Goal: Find specific fact: Find specific fact

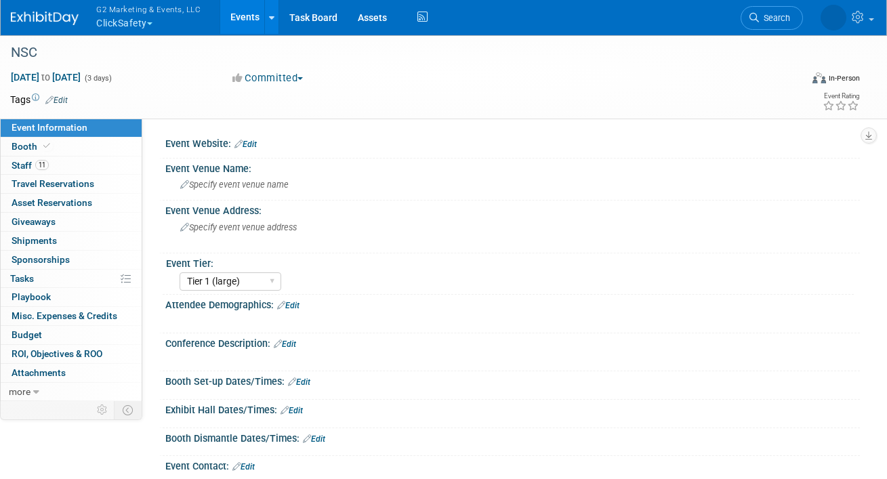
select select "Tier 1 (large)"
click at [131, 24] on button "G2 Marketing & Events, LLC ClickSafety" at bounding box center [156, 17] width 123 height 35
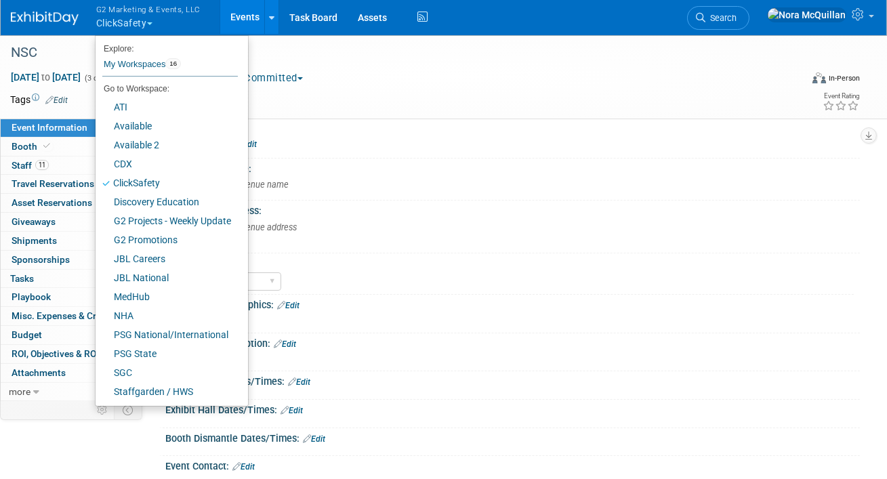
click at [130, 96] on li "Go to Workspace:" at bounding box center [167, 89] width 142 height 18
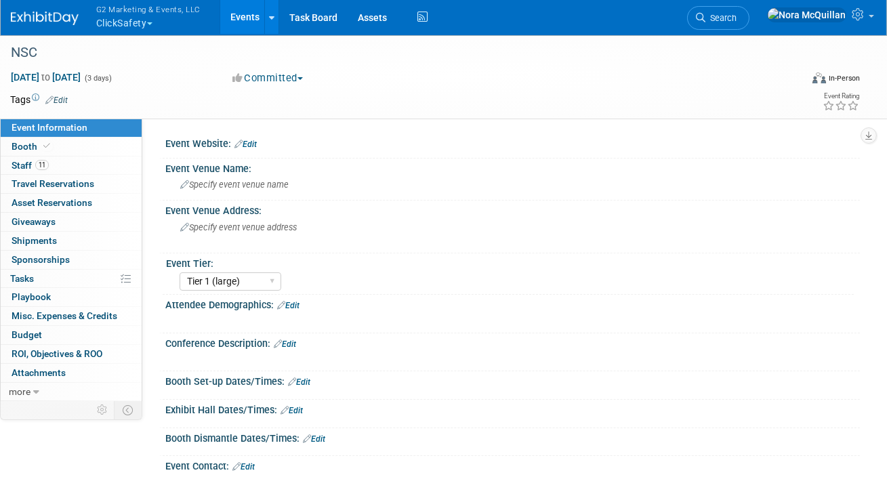
click at [121, 20] on button "G2 Marketing & Events, LLC ClickSafety" at bounding box center [156, 17] width 123 height 35
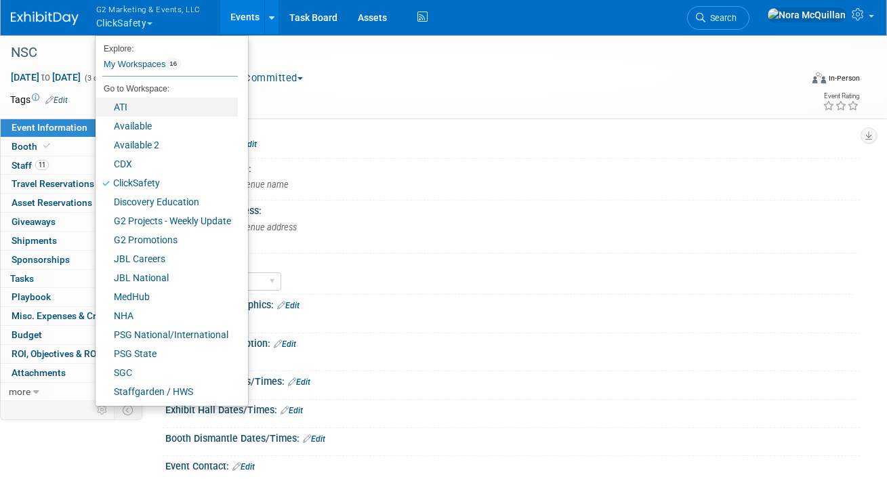
click at [124, 108] on link "ATI" at bounding box center [167, 107] width 142 height 19
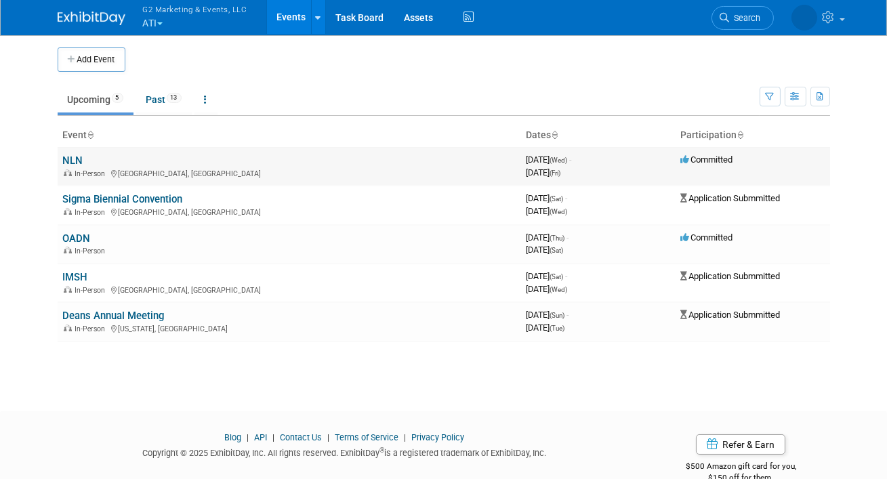
click at [76, 162] on link "NLN" at bounding box center [73, 161] width 20 height 12
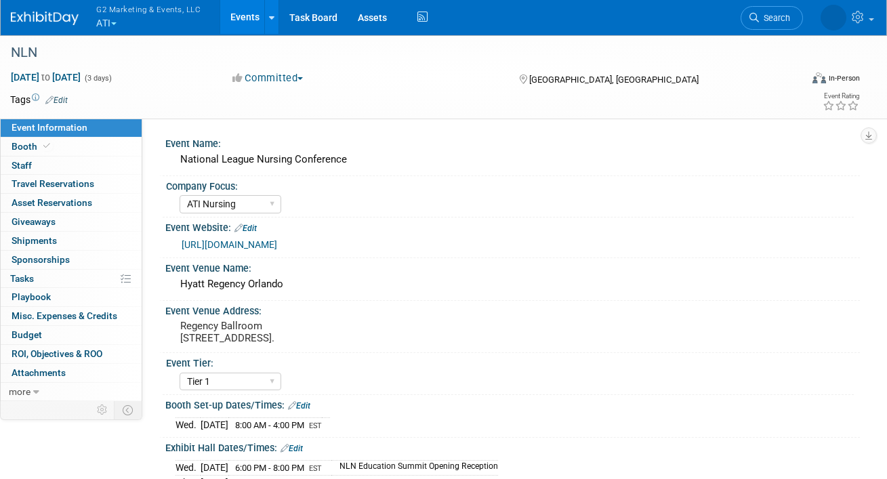
select select "ATI Nursing"
select select "Tier 1"
click at [94, 148] on link "Booth" at bounding box center [71, 147] width 141 height 18
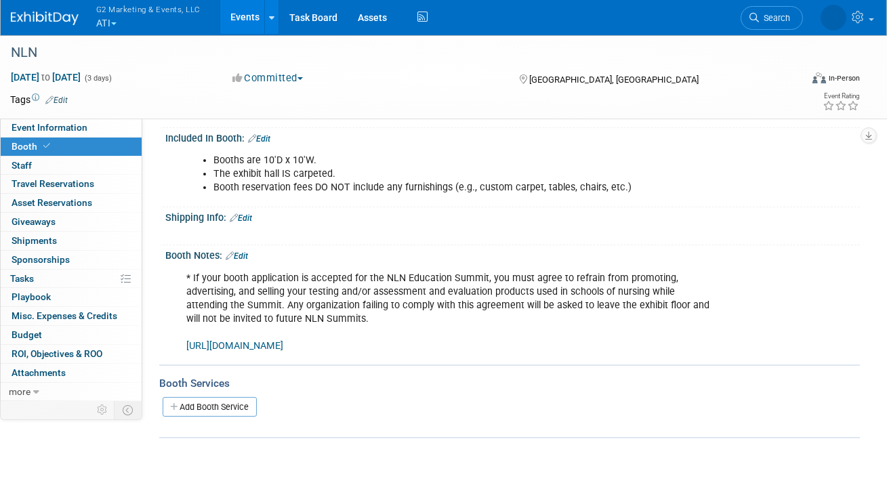
scroll to position [230, 0]
click at [237, 346] on link "https://www.freemanco.com/store/show/landing?referer=s&nav=02&showID=537224" at bounding box center [234, 346] width 97 height 12
click at [247, 216] on link "Edit" at bounding box center [241, 217] width 22 height 9
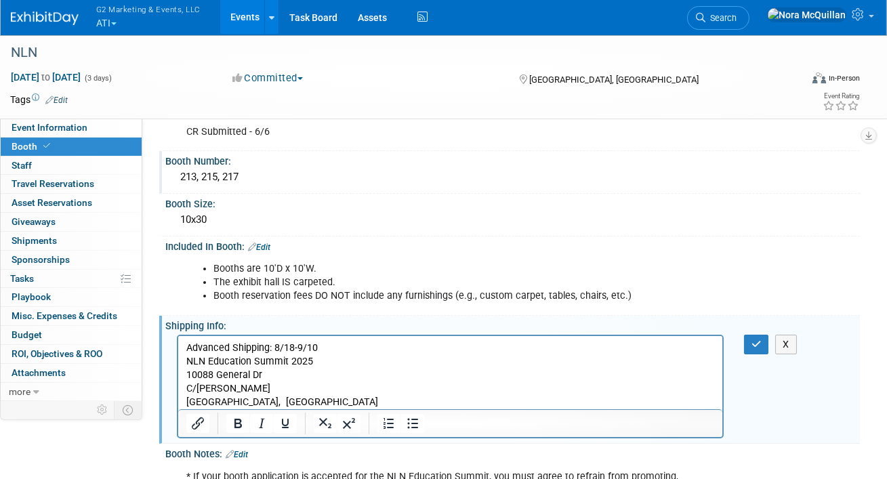
scroll to position [125, 0]
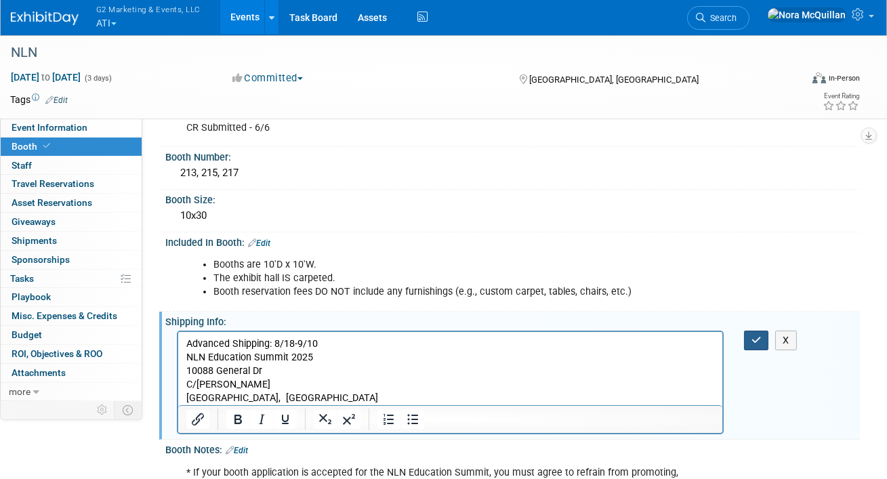
click at [755, 342] on icon "button" at bounding box center [757, 340] width 10 height 9
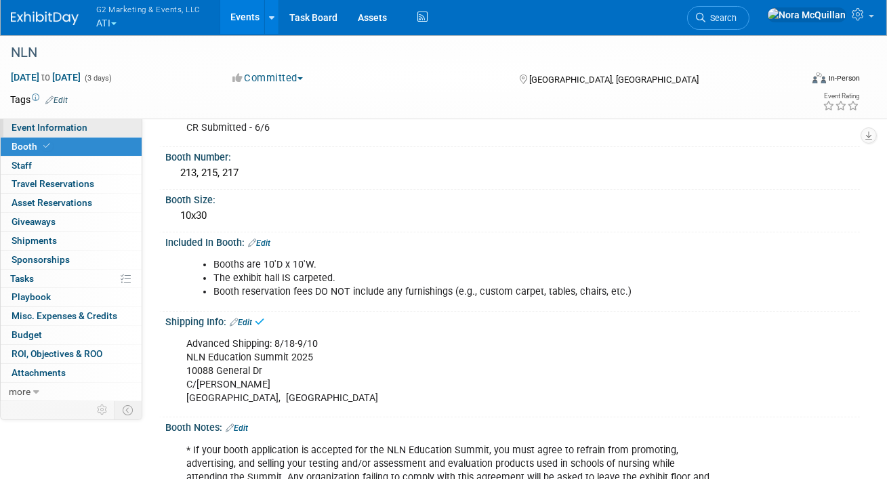
click at [122, 126] on link "Event Information" at bounding box center [71, 128] width 141 height 18
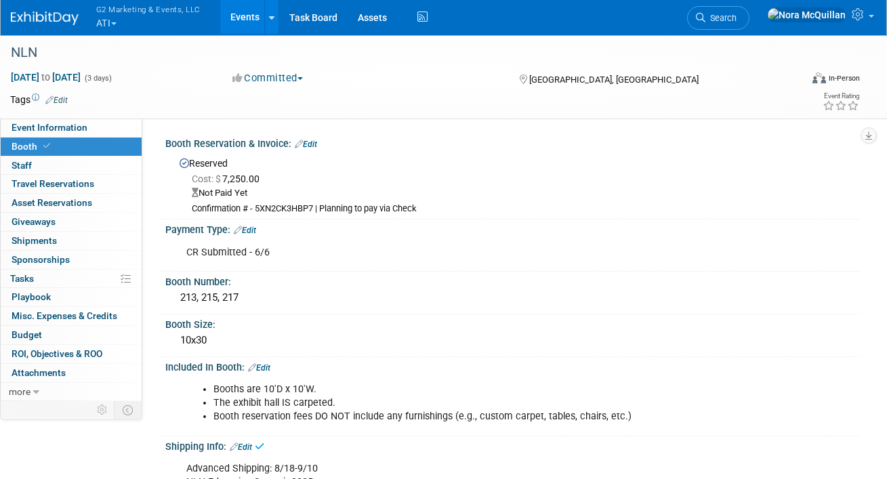
select select "ATI Nursing"
select select "Tier 1"
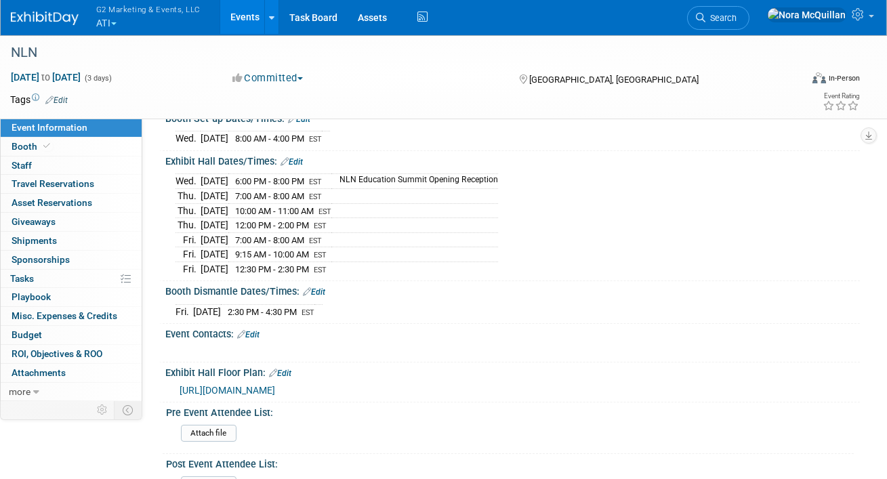
scroll to position [289, 0]
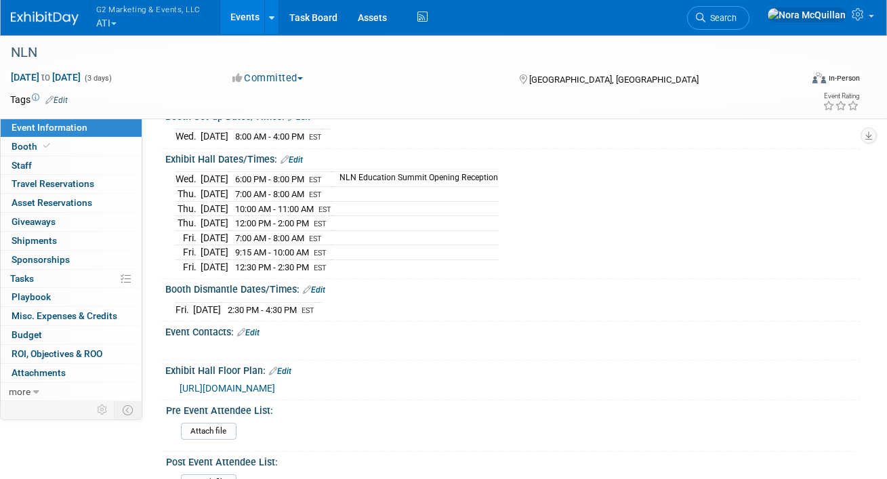
click at [255, 393] on span "https://custom.cvent.com/3414BCD227CF4D02A27CC9BFCCBECE54/files/8c56f4c8b72c45c…" at bounding box center [228, 388] width 96 height 11
click at [49, 149] on span at bounding box center [47, 146] width 12 height 10
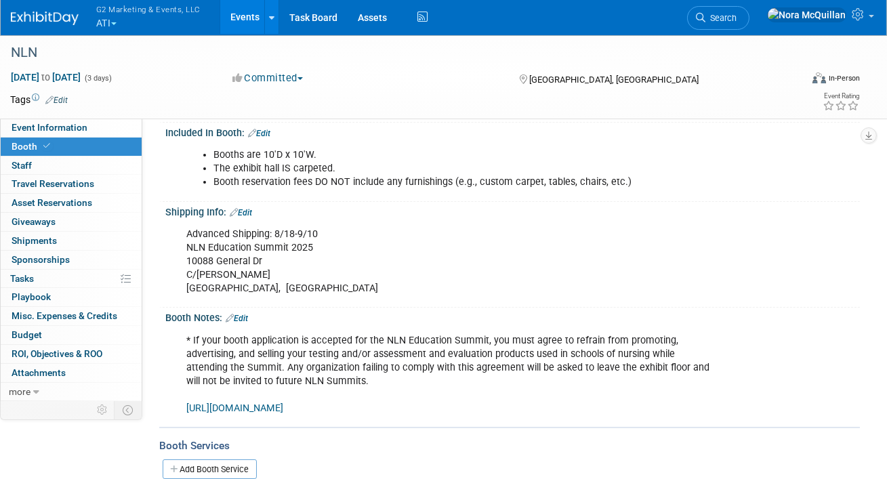
scroll to position [235, 0]
click at [249, 207] on link "Edit" at bounding box center [241, 211] width 22 height 9
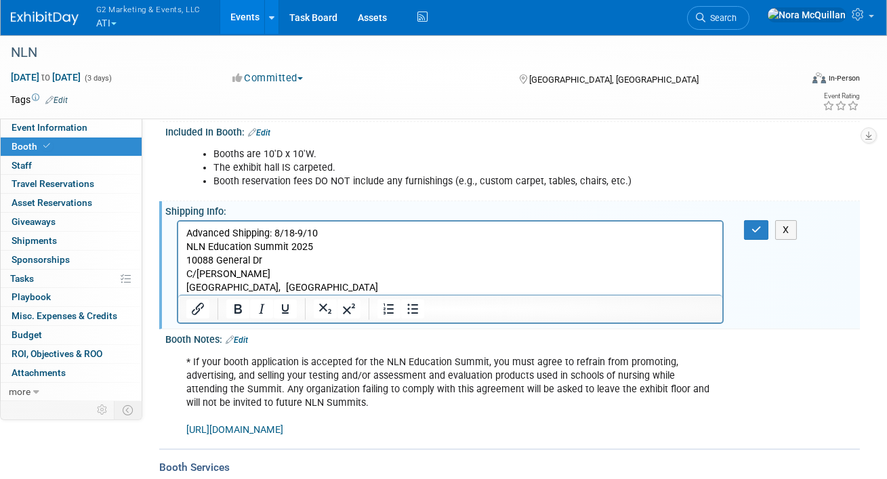
scroll to position [0, 0]
click at [317, 243] on p "Advanced Shipping: 8/18-9/10 NLN Education Summit 2025 10088 General Dr C/O Fre…" at bounding box center [450, 261] width 529 height 68
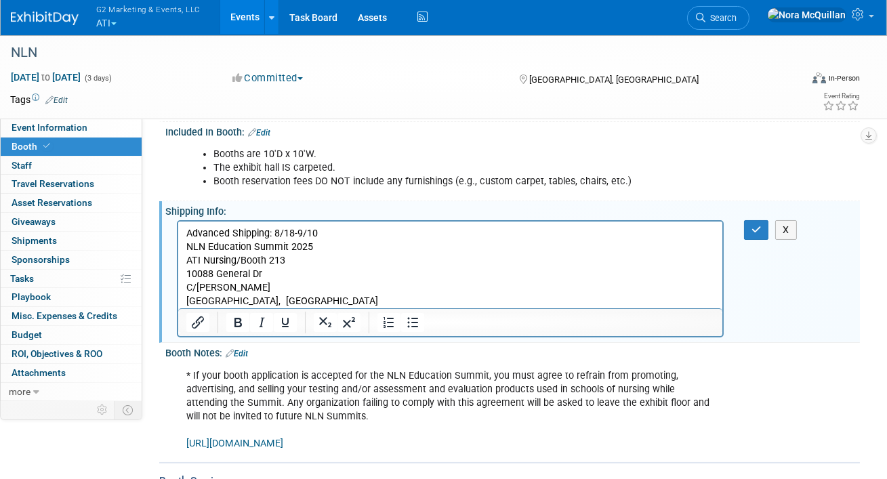
click at [307, 298] on p "ATI Nursing/Booth 213 10088 General Dr C/O Freeman Orlando, FL 32824, USA" at bounding box center [450, 281] width 529 height 54
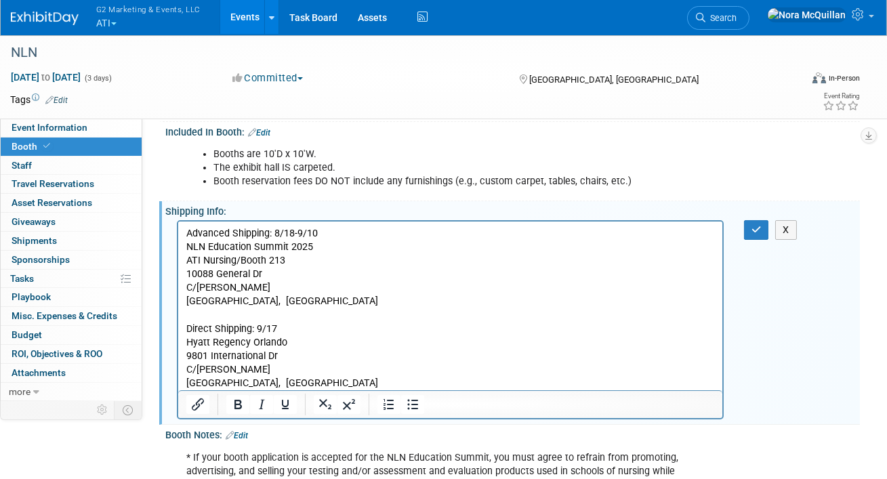
click at [260, 262] on p "ATI Nursing/Booth 213 10088 General Dr C/O Freeman Orlando, FL 32824, USA" at bounding box center [450, 281] width 529 height 54
copy p "ATI Nursing/Booth 213"
click at [293, 346] on p "Hyatt Regency Orlando" at bounding box center [450, 343] width 529 height 14
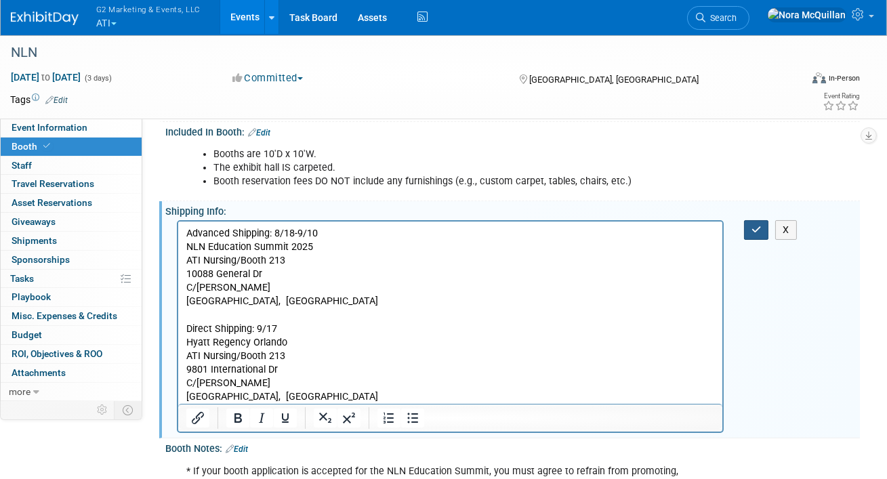
click at [753, 225] on icon "button" at bounding box center [757, 229] width 10 height 9
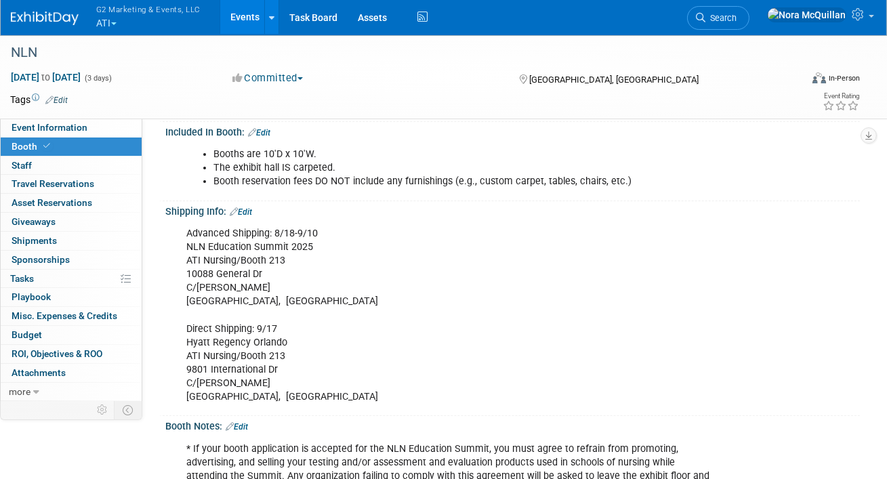
click at [233, 245] on div "Advanced Shipping: 8/18-9/10 NLN Education Summit 2025 ATI Nursing/Booth 213 10…" at bounding box center [450, 315] width 547 height 190
copy div "NLN Education Summit 2025"
click at [209, 275] on div "Advanced Shipping: 8/18-9/10 NLN Education Summit 2025 ATI Nursing/Booth 213 10…" at bounding box center [450, 315] width 547 height 190
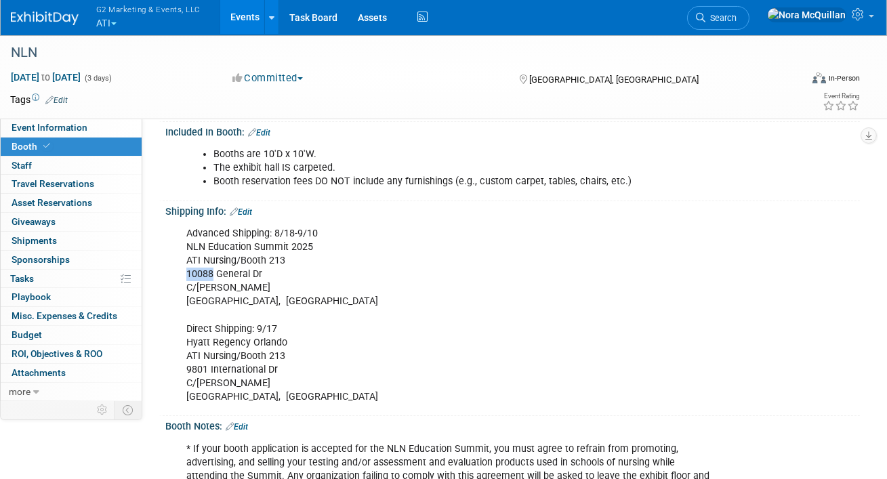
click at [209, 275] on div "Advanced Shipping: 8/18-9/10 NLN Education Summit 2025 ATI Nursing/Booth 213 10…" at bounding box center [450, 315] width 547 height 190
copy div "10088 General Dr"
drag, startPoint x: 240, startPoint y: 302, endPoint x: 268, endPoint y: 303, distance: 27.8
click at [268, 303] on div "Advanced Shipping: 8/18-9/10 NLN Education Summit 2025 ATI Nursing/Booth 213 10…" at bounding box center [450, 315] width 547 height 190
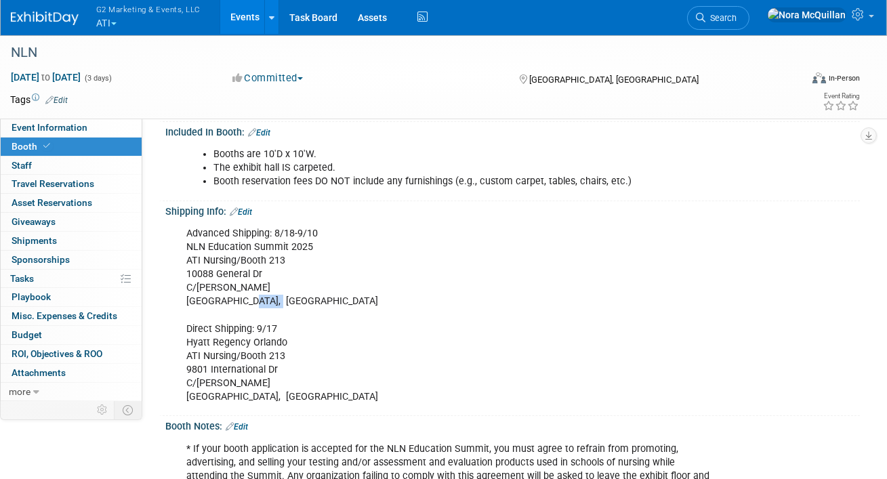
copy div "32824"
click at [225, 341] on div "Advanced Shipping: 8/18-9/10 NLN Education Summit 2025 ATI Nursing/Booth 213 10…" at bounding box center [450, 315] width 547 height 190
copy div "Hyatt Regency Orlando"
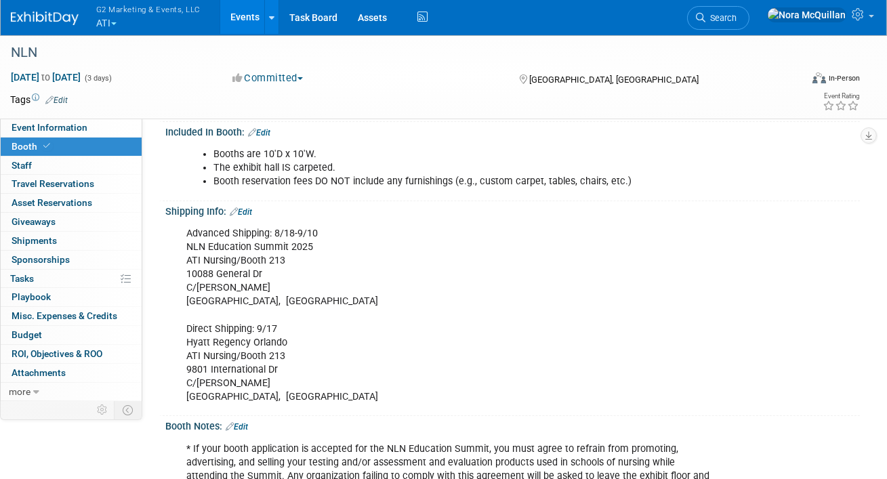
click at [223, 368] on div "Advanced Shipping: 8/18-9/10 NLN Education Summit 2025 ATI Nursing/Booth 213 10…" at bounding box center [450, 315] width 547 height 190
copy div "9801 International Dr"
drag, startPoint x: 241, startPoint y: 393, endPoint x: 267, endPoint y: 397, distance: 26.0
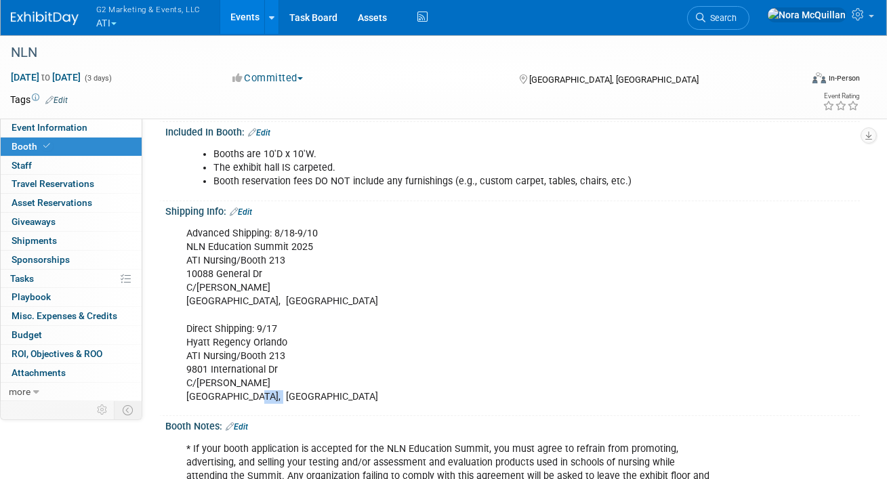
click at [267, 397] on div "Advanced Shipping: 8/18-9/10 NLN Education Summit 2025 ATI Nursing/Booth 213 10…" at bounding box center [450, 315] width 547 height 190
copy div "32819"
